Goal: Task Accomplishment & Management: Manage account settings

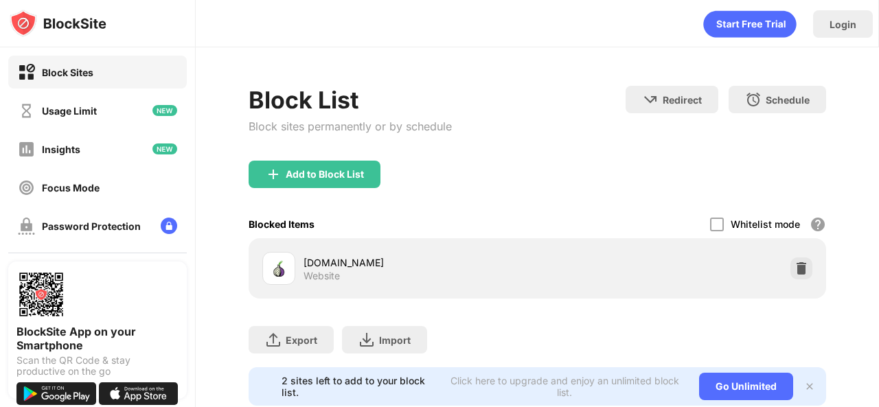
click at [511, 139] on div "Block List Block sites permanently or by schedule Redirect Choose a site to be …" at bounding box center [538, 123] width 578 height 75
click at [795, 271] on img at bounding box center [802, 269] width 14 height 14
